Goal: Check status: Check status

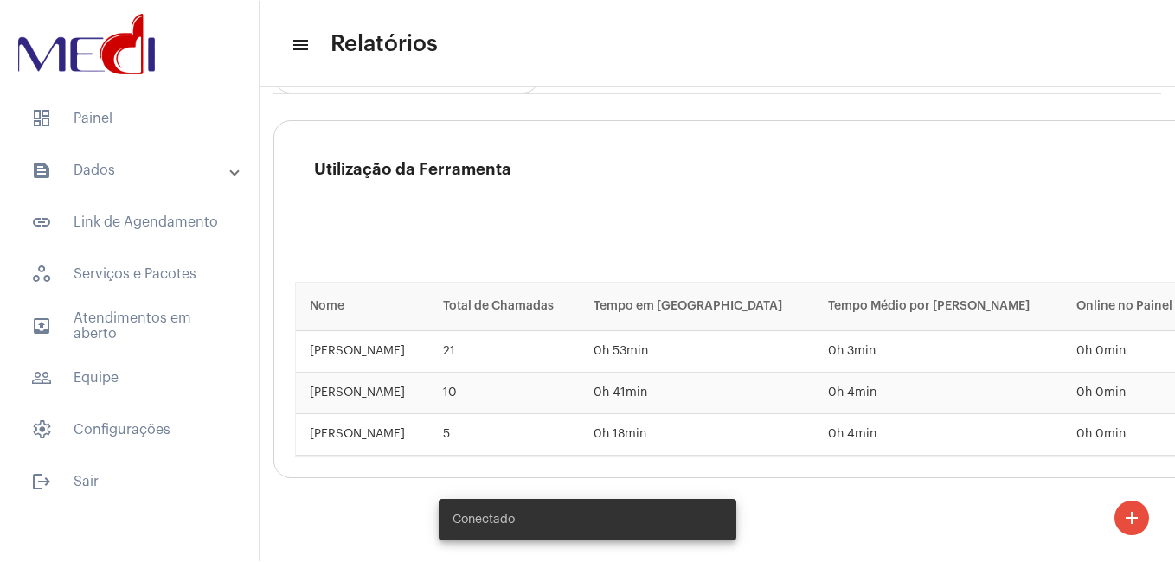
scroll to position [3114, 0]
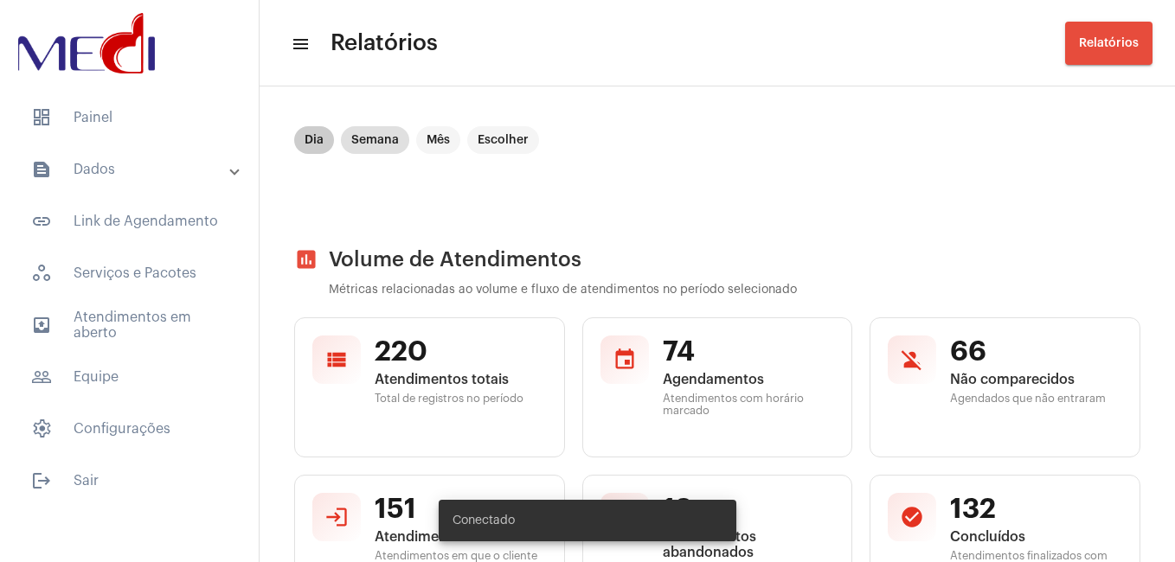
click at [315, 145] on mat-chip "Dia" at bounding box center [314, 140] width 40 height 28
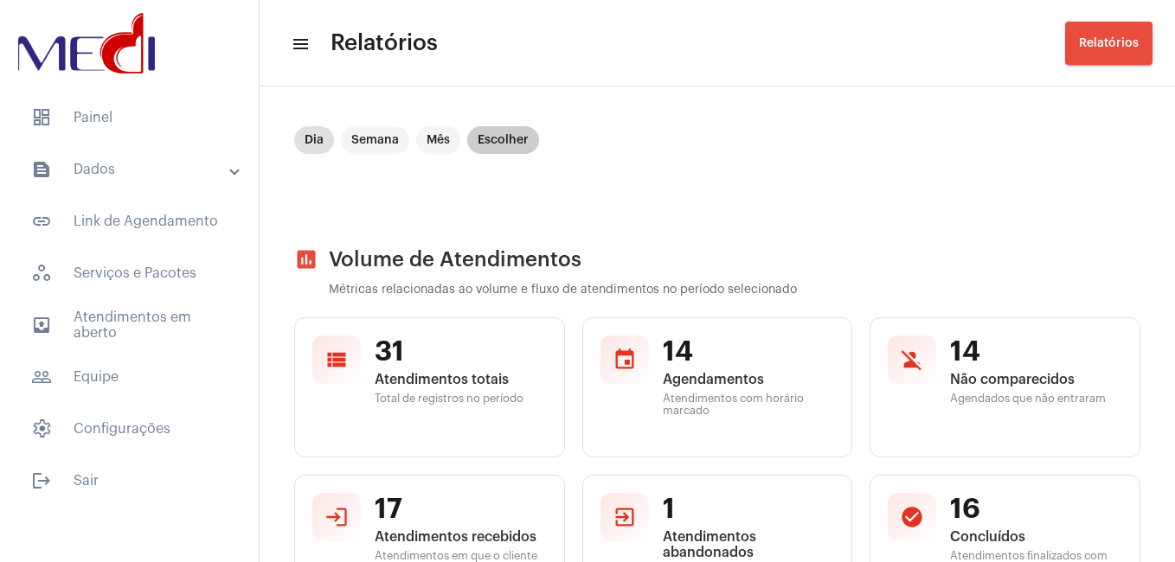
click at [488, 138] on mat-chip "Escolher" at bounding box center [503, 140] width 72 height 28
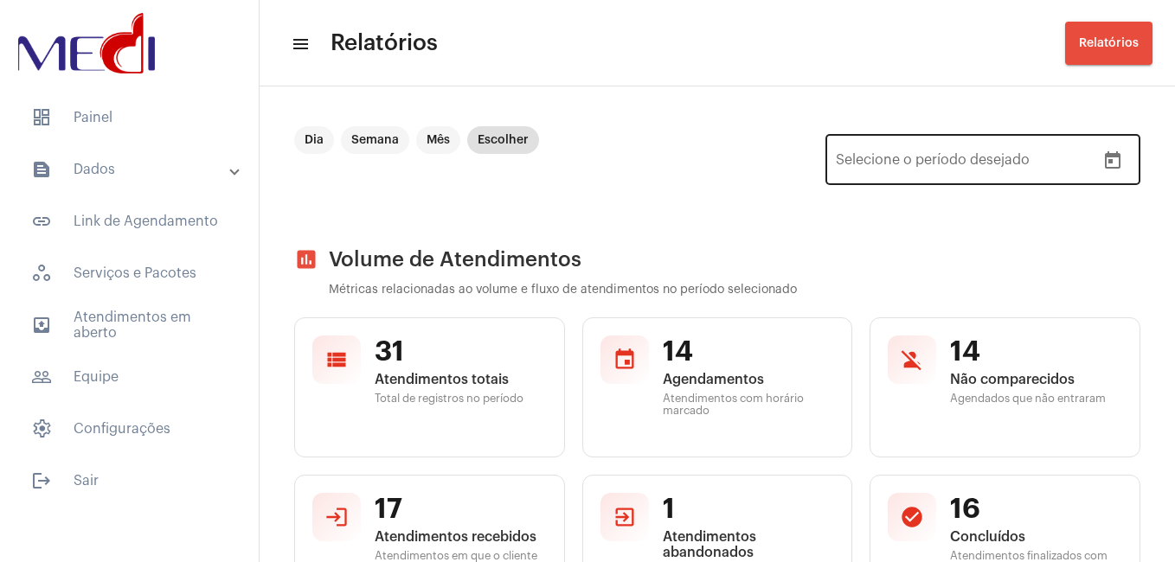
click at [1105, 167] on icon "Open calendar" at bounding box center [1113, 159] width 16 height 17
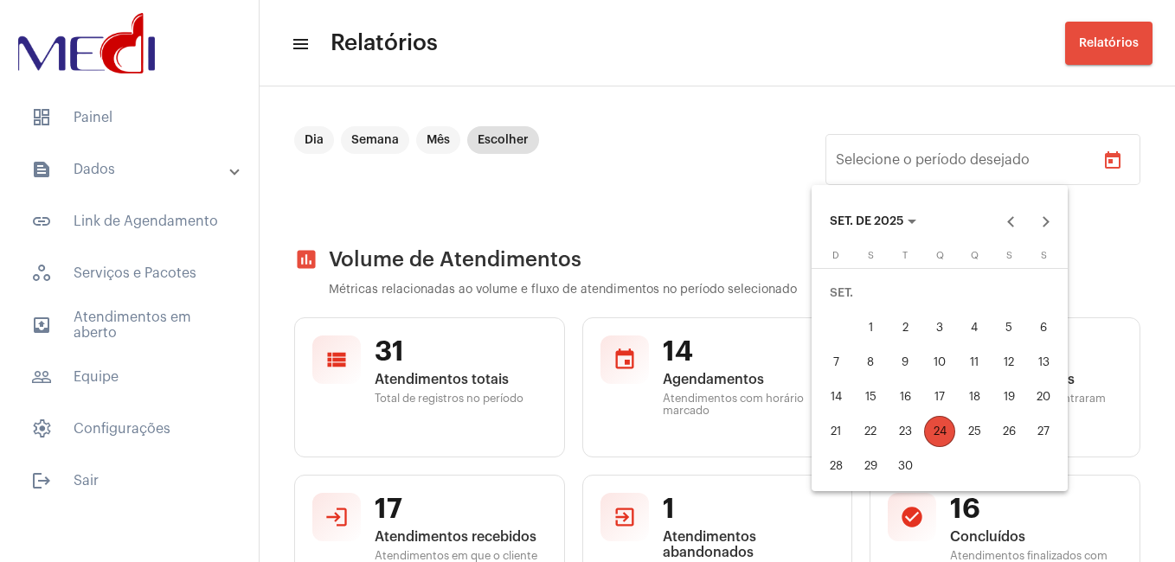
click at [976, 326] on div "4" at bounding box center [973, 327] width 31 height 31
type input "[DATE]"
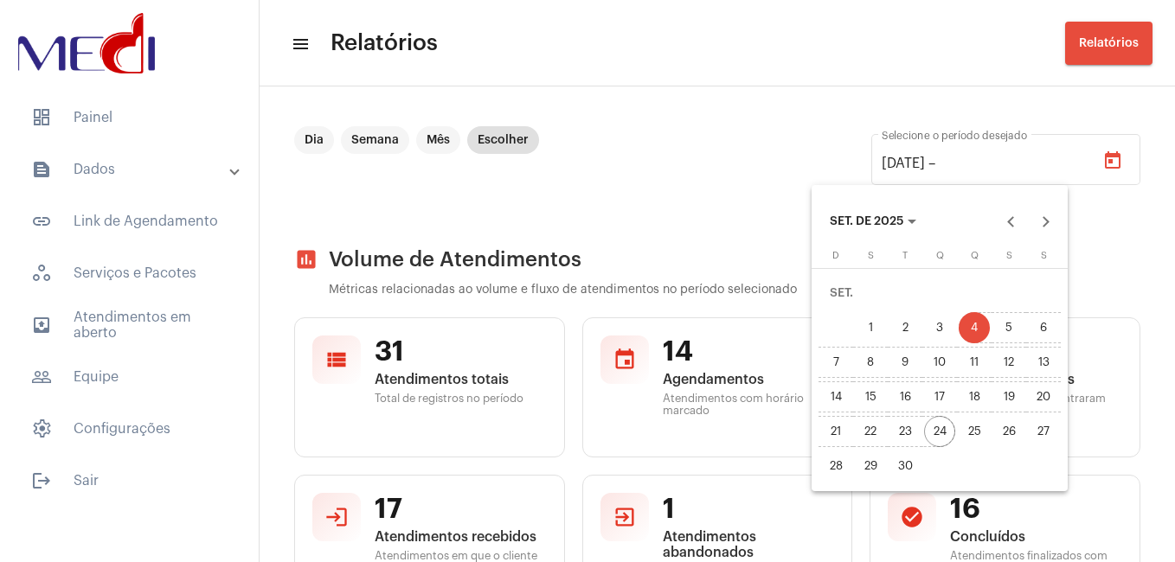
click at [939, 435] on div "24" at bounding box center [939, 431] width 31 height 31
